Goal: Transaction & Acquisition: Book appointment/travel/reservation

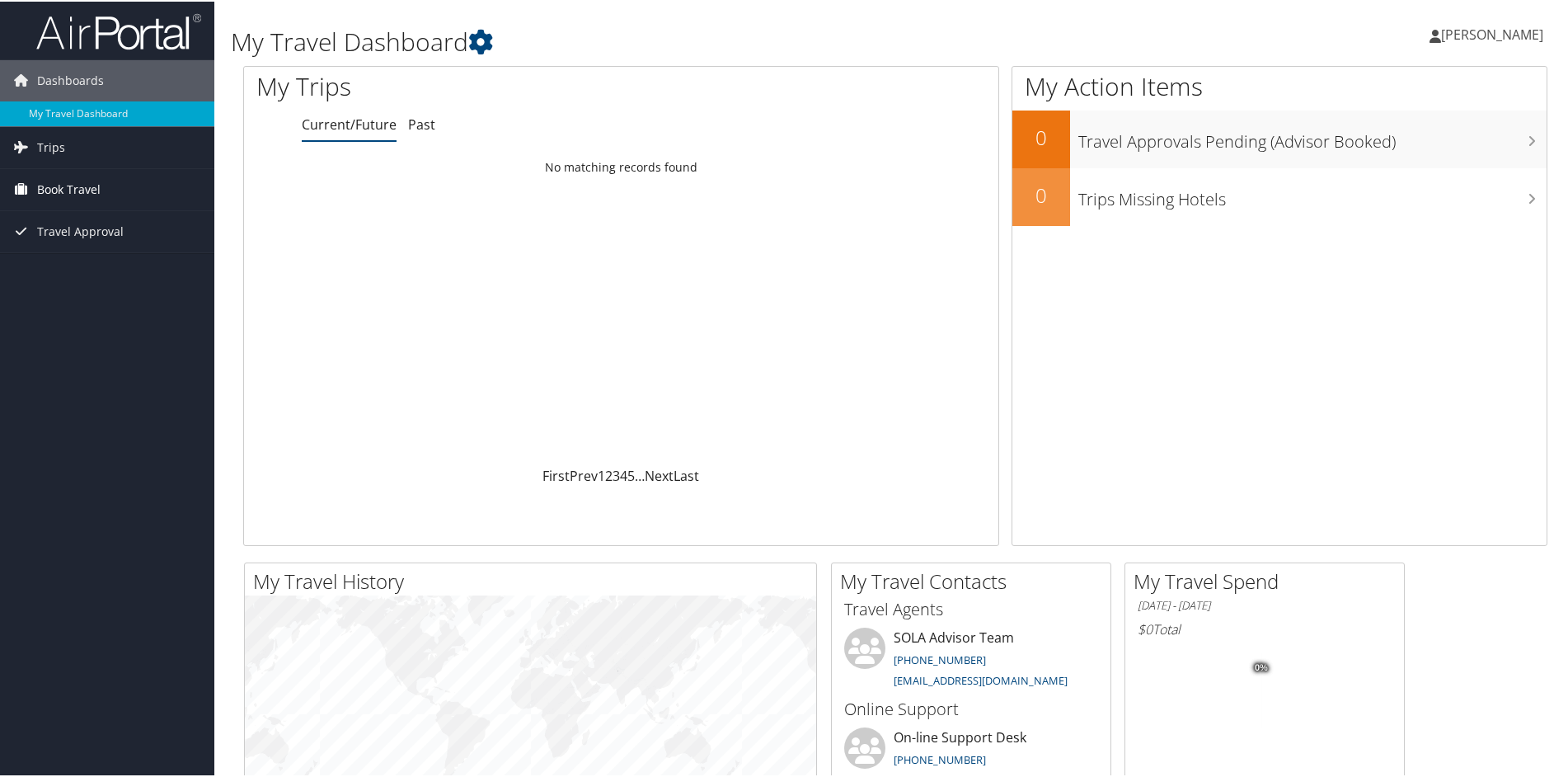
click at [87, 188] on span "Book Travel" at bounding box center [68, 188] width 63 height 41
click at [89, 249] on link "Book/Manage Online Trips" at bounding box center [107, 245] width 215 height 25
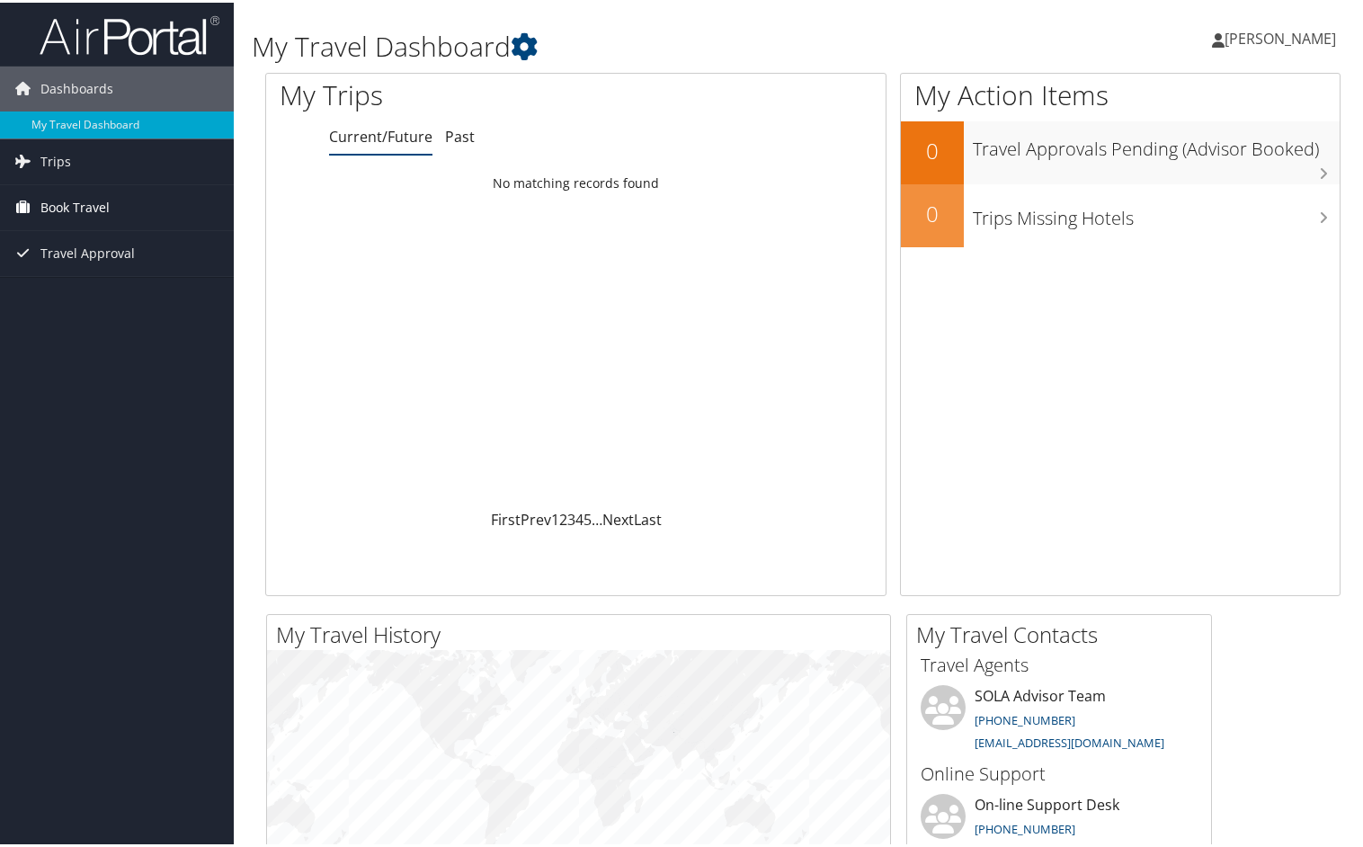
click at [65, 209] on span "Book Travel" at bounding box center [74, 205] width 69 height 45
click at [76, 261] on link "Book/Manage Online Trips" at bounding box center [117, 267] width 234 height 27
click at [101, 265] on link "Book/Manage Online Trips" at bounding box center [117, 267] width 234 height 27
